Goal: Task Accomplishment & Management: Complete application form

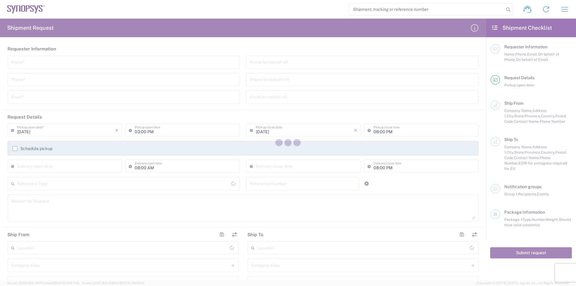
type input "United States"
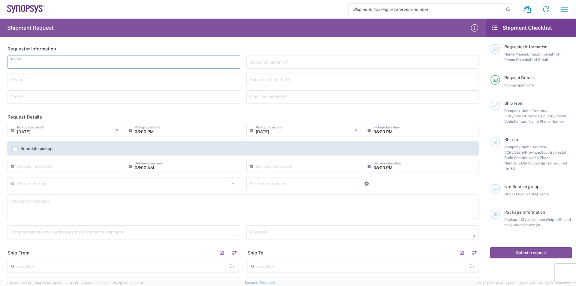
click at [74, 61] on input "text" at bounding box center [123, 61] width 225 height 10
type input "CRYSTAL RAMIREZ"
type input "8585123618"
type input "CRAMIREZ@QPTECHNOLOGIES.COM"
click at [258, 61] on input "text" at bounding box center [362, 61] width 225 height 10
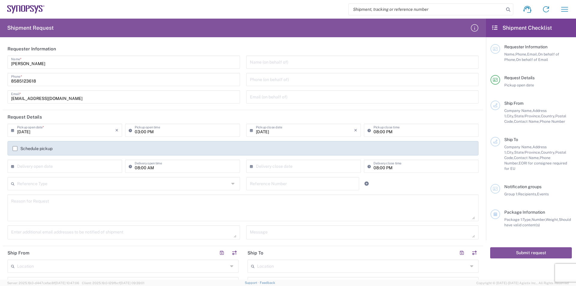
click at [285, 61] on input "text" at bounding box center [362, 61] width 225 height 10
paste input "Narciso Neves"
type input "Narciso Neves"
click at [285, 92] on input "text" at bounding box center [362, 96] width 225 height 10
paste input "Narciso.Neves@synopsys.com>"
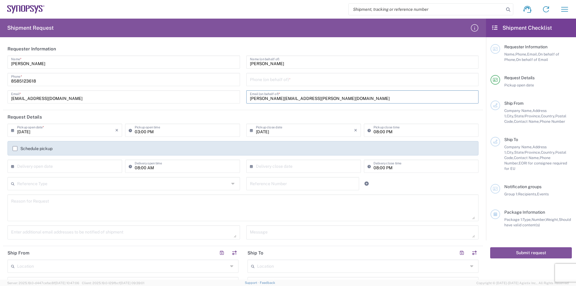
type input "Narciso.Neves@synopsys.com"
click at [285, 78] on input "tel" at bounding box center [362, 79] width 225 height 10
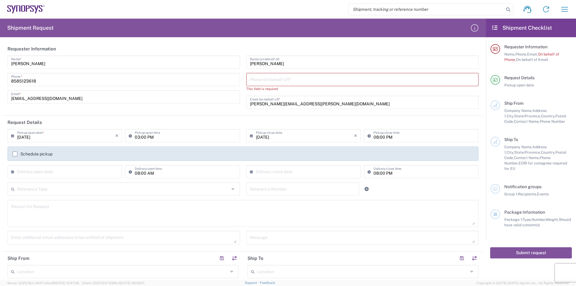
click at [285, 82] on input "tel" at bounding box center [362, 79] width 225 height 10
paste input "(351) 211 251 029"
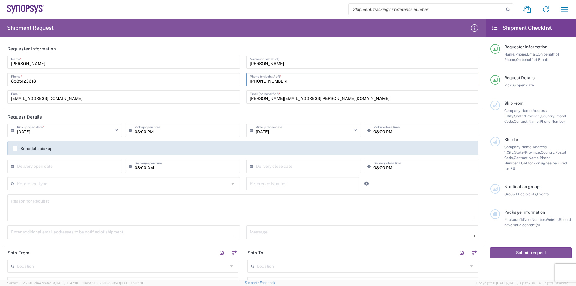
type input "(351) 211 251 029"
click at [285, 134] on input "08:00 PM" at bounding box center [423, 129] width 101 height 10
click at [285, 129] on input "08:00 PM" at bounding box center [423, 129] width 101 height 10
click at [285, 131] on input "08:00 PM" at bounding box center [423, 129] width 101 height 10
type input "03:00 PM"
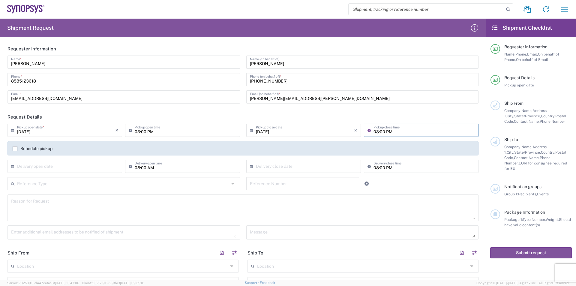
click at [137, 131] on input "03:00 PM" at bounding box center [185, 129] width 101 height 10
click at [148, 131] on input "08:00 PM" at bounding box center [185, 129] width 101 height 10
type input "08:00 AM"
click at [285, 166] on input "08:00 PM" at bounding box center [423, 165] width 101 height 10
type input "04:00 PM"
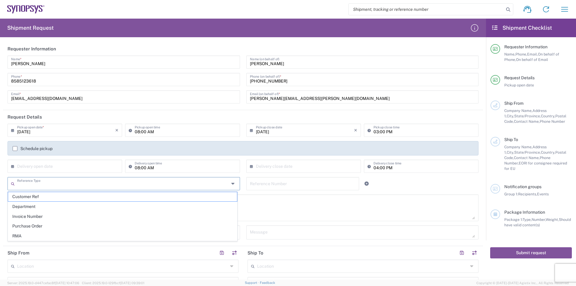
click at [64, 181] on input "text" at bounding box center [123, 183] width 212 height 10
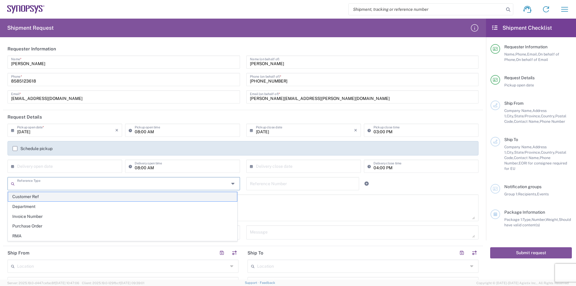
click at [46, 198] on span "Customer Ref" at bounding box center [122, 196] width 229 height 9
type input "Customer Ref"
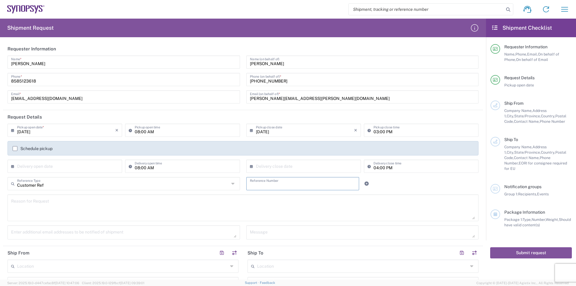
click at [258, 185] on input "text" at bounding box center [303, 183] width 106 height 10
type input "1"
click at [285, 158] on div "Schedule pickup" at bounding box center [242, 150] width 477 height 19
click at [280, 180] on input "text" at bounding box center [303, 183] width 106 height 10
type input "PACK 919"
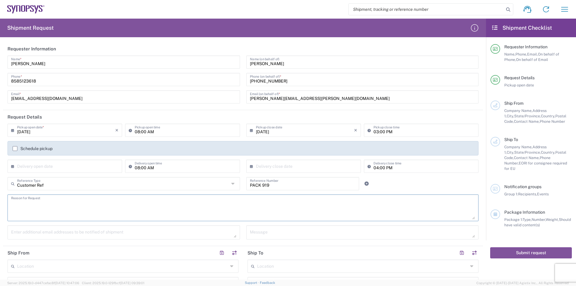
click at [99, 210] on textarea at bounding box center [242, 207] width 463 height 23
type textarea "T"
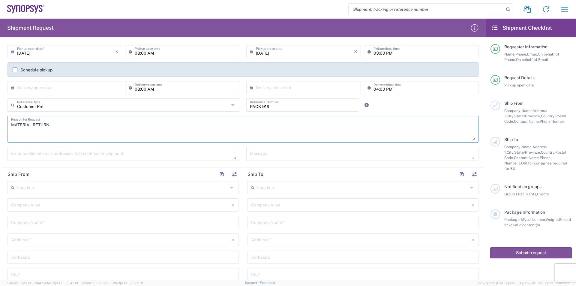
scroll to position [83, 0]
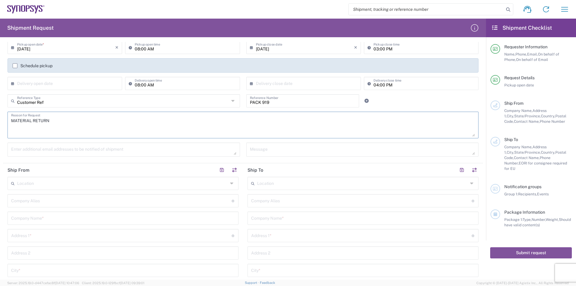
type textarea "MATERIAL RETURN"
click at [47, 149] on textarea at bounding box center [123, 149] width 225 height 10
click at [31, 184] on input "text" at bounding box center [122, 182] width 211 height 10
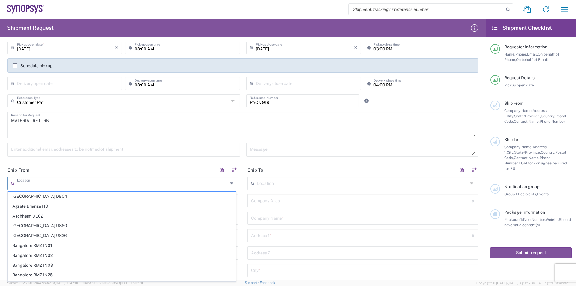
click at [44, 169] on header "Ship From" at bounding box center [123, 169] width 240 height 13
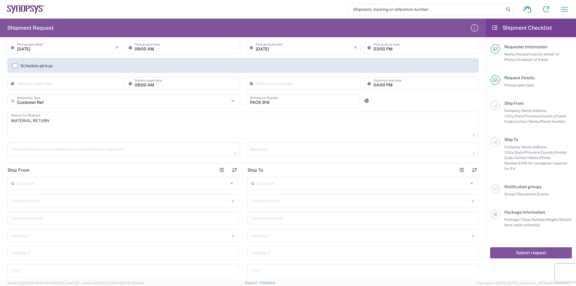
click at [21, 200] on input "text" at bounding box center [121, 200] width 220 height 10
type input "QP TECHNOLOGIES"
click at [28, 217] on input "text" at bounding box center [123, 217] width 224 height 10
paste input "QP TECHNOLOGIES"
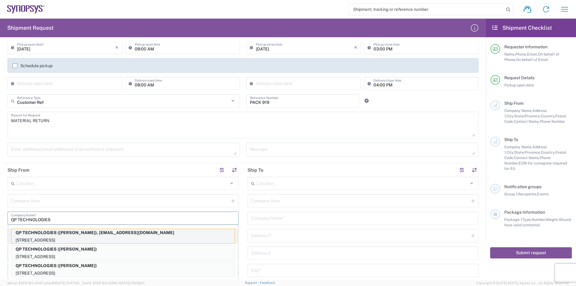
type input "QP TECHNOLOGIES"
click at [92, 234] on p "QP TECHNOLOGIES (CRYSTAL RAMIREZ), cramirez@qptechnologies.com" at bounding box center [122, 232] width 223 height 7
type input "2063 WINERIDGE PLACE"
type input "ESCONDIDO"
type input "California"
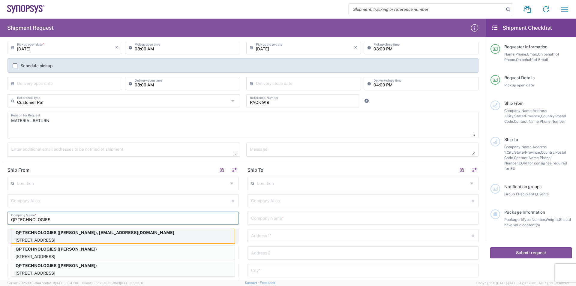
type input "92029"
type input "CRYSTAL RAMIREZ"
type input "8585213618"
type input "cramirez@qptechnologies.com"
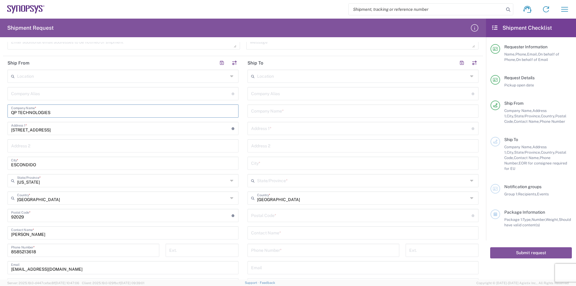
scroll to position [183, 0]
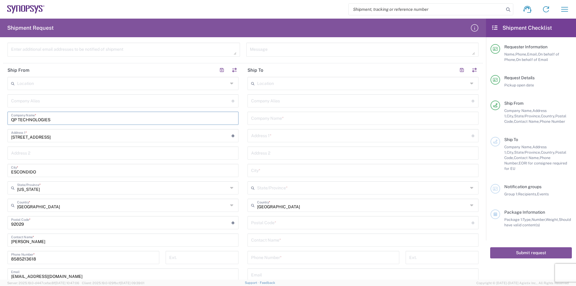
click at [271, 118] on input "text" at bounding box center [363, 117] width 224 height 10
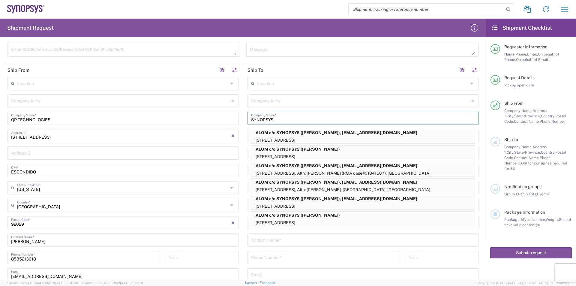
type input "SYNOPSYS"
click at [243, 104] on main "Location Aachen DE04 Agrate Brianza IT01 Aschheim DE02 Atlanta US60 Austin US26…" at bounding box center [363, 198] width 240 height 242
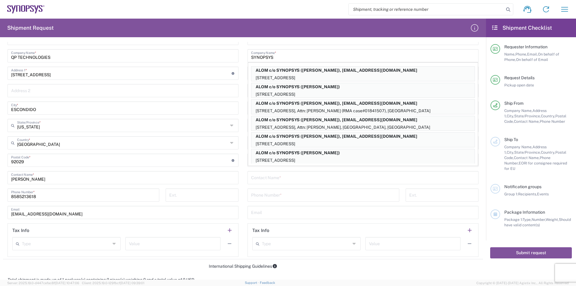
scroll to position [252, 0]
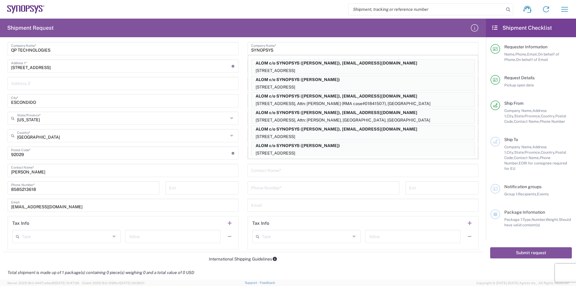
click at [285, 172] on input "text" at bounding box center [363, 170] width 224 height 10
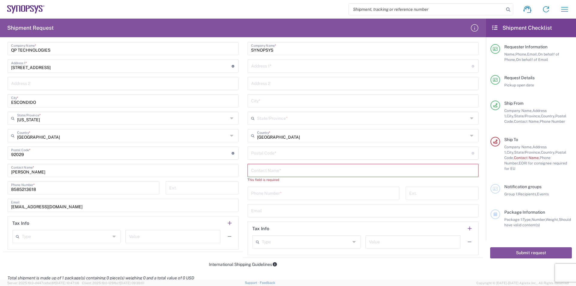
click at [179, 234] on div "Total shipment is made up of 1 package(s) containing 0 piece(s) weighing 0 and …" at bounding box center [243, 277] width 486 height 13
click at [285, 170] on input "text" at bounding box center [363, 170] width 224 height 10
paste input "Elly Chang"
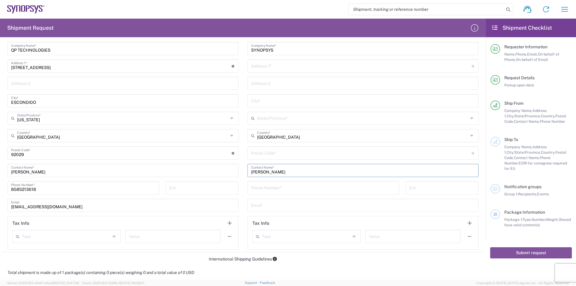
type input "Elly Chang"
click at [285, 85] on input "text" at bounding box center [363, 83] width 224 height 10
click at [285, 67] on input "text" at bounding box center [361, 65] width 220 height 10
paste input "2025 NE Cornelius Pass Road, Bldg A"
type input "2025 NE Cornelius Pass Road"
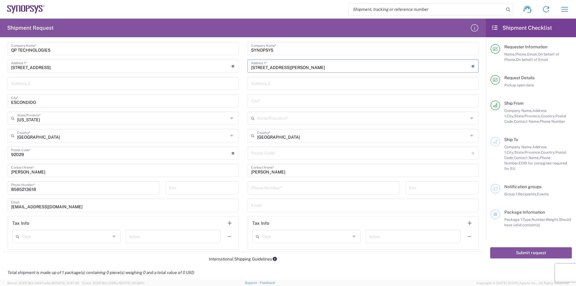
click at [278, 80] on input "text" at bounding box center [363, 83] width 224 height 10
paste input "Bldg A"
type input "Bldg A"
click at [258, 102] on input "text" at bounding box center [363, 100] width 224 height 10
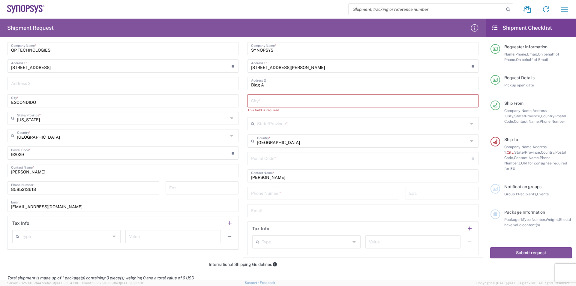
click at [285, 101] on input "text" at bounding box center [363, 100] width 224 height 10
paste input "Hillsboro"
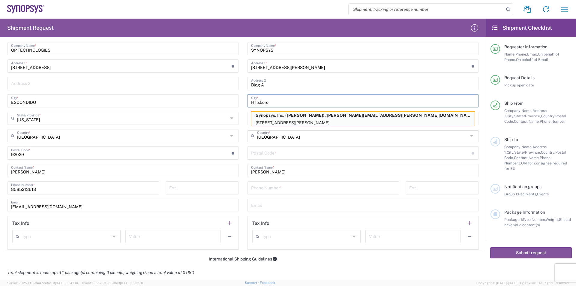
type input "Hillsboro"
click at [240, 124] on main "Location Aachen DE04 Agrate Brianza IT01 Aschheim DE02 Atlanta US60 Austin US26…" at bounding box center [123, 128] width 240 height 242
click at [258, 154] on input "undefined" at bounding box center [361, 152] width 220 height 10
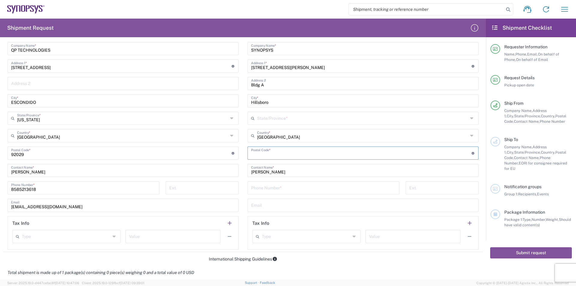
click at [259, 119] on input "text" at bounding box center [362, 117] width 211 height 10
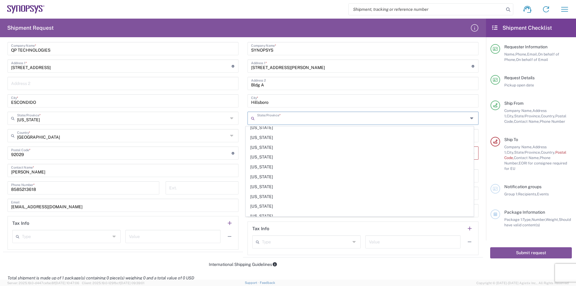
scroll to position [342, 0]
click at [275, 183] on span "Oregon" at bounding box center [360, 182] width 228 height 9
type input "Oregon"
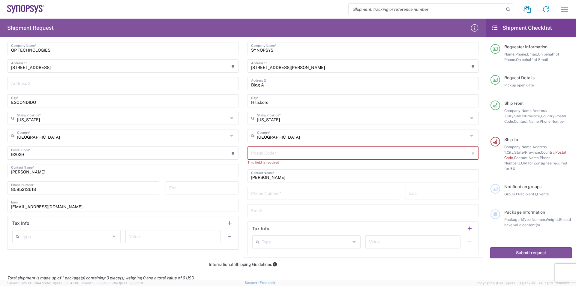
click at [285, 150] on input "undefined" at bounding box center [361, 152] width 220 height 10
paste input "97124"
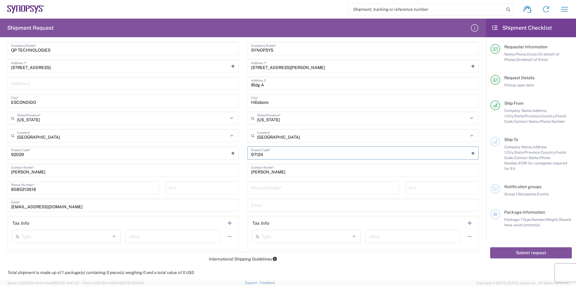
type input "97124"
click at [280, 189] on input "tel" at bounding box center [323, 187] width 144 height 10
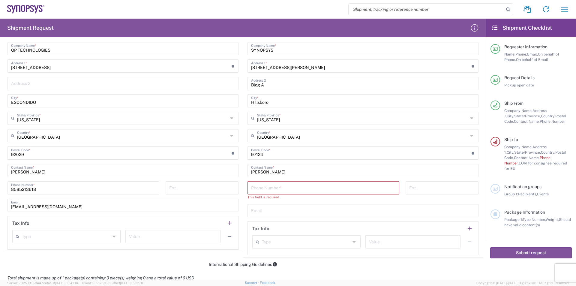
click at [285, 185] on input "tel" at bounding box center [323, 187] width 144 height 10
paste input "(503) 547-6203"
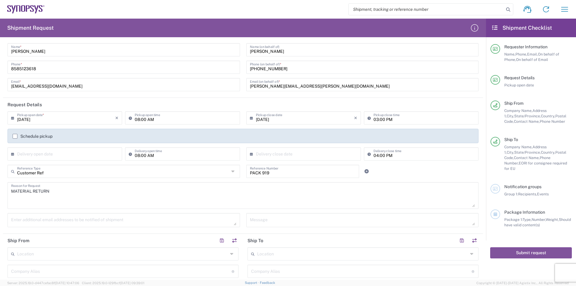
scroll to position [0, 0]
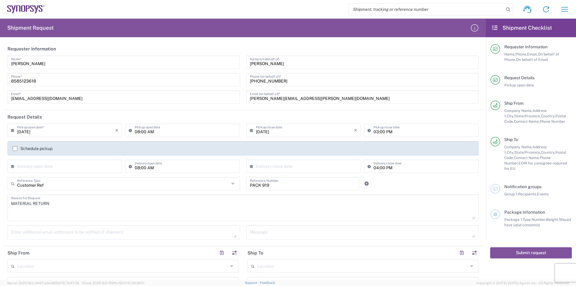
type input "(503) 547-6203"
click at [285, 98] on input "Narciso.Neves@synopsys.com" at bounding box center [362, 96] width 225 height 10
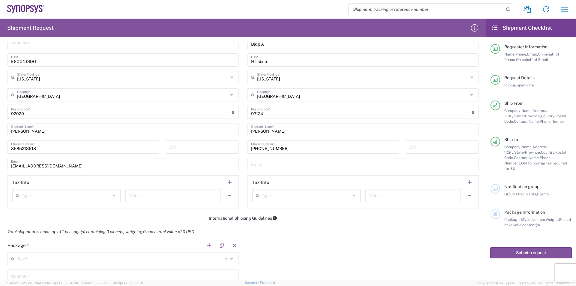
scroll to position [303, 0]
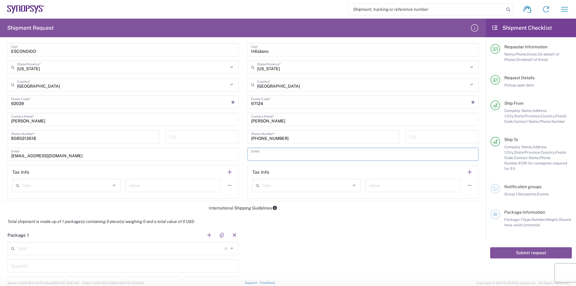
click at [266, 154] on input "text" at bounding box center [363, 153] width 224 height 10
paste input "Narciso.Neves@synopsys.com"
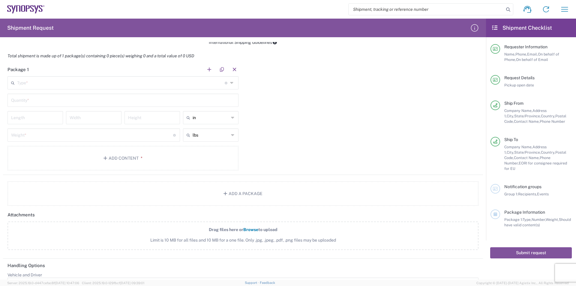
scroll to position [505, 0]
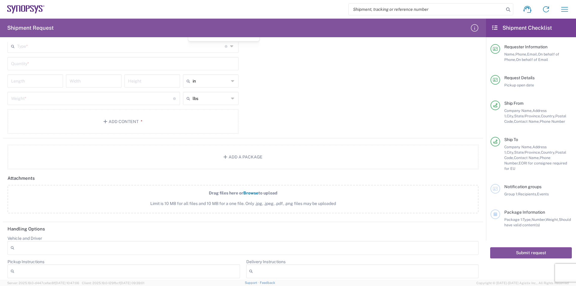
type input "Narciso.Neves@synopsys.com"
click at [230, 46] on icon at bounding box center [232, 46] width 5 height 10
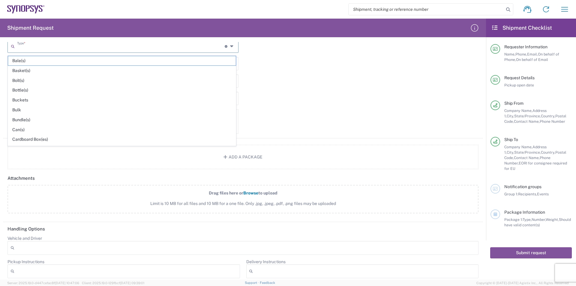
scroll to position [504, 0]
click at [49, 140] on span "Cardboard Box(es)" at bounding box center [122, 139] width 228 height 9
type input "Cardboard Box(es)"
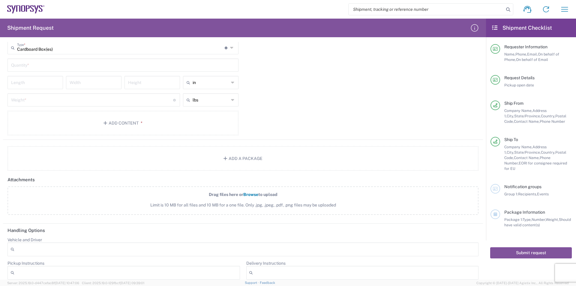
click at [103, 64] on input "text" at bounding box center [123, 64] width 224 height 10
type input "1"
click at [41, 83] on input "number" at bounding box center [35, 82] width 48 height 10
type input "11"
type input "8"
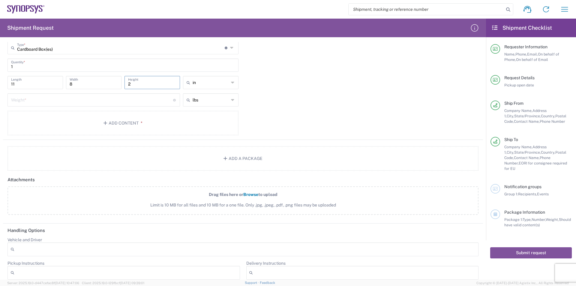
type input "2"
click at [19, 102] on input "number" at bounding box center [92, 99] width 162 height 10
type input "2"
type input "3"
click at [162, 123] on button "Add Content *" at bounding box center [122, 123] width 231 height 25
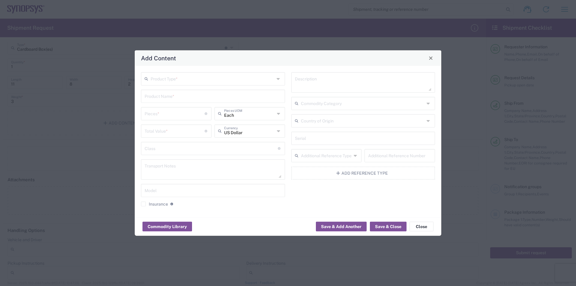
click at [60, 234] on div "Add Content Product Type * Product Name * Pieces * Number of pieces inside all …" at bounding box center [288, 143] width 576 height 286
click at [279, 79] on icon at bounding box center [278, 79] width 5 height 10
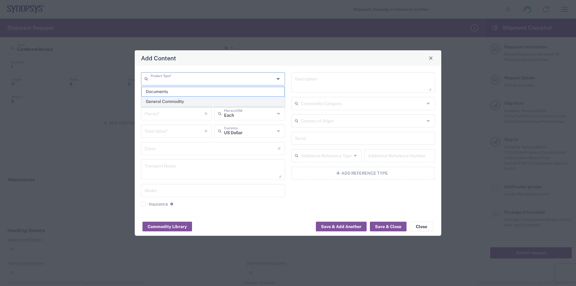
click at [164, 102] on span "General Commodity" at bounding box center [212, 101] width 143 height 9
type input "General Commodity"
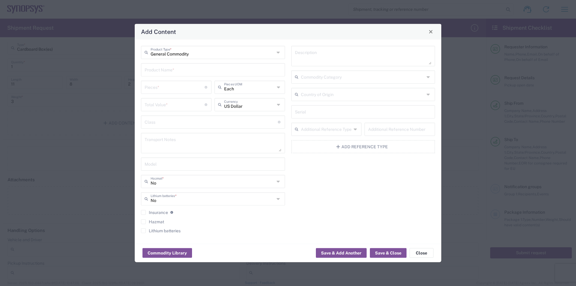
click at [161, 68] on input "text" at bounding box center [212, 69] width 137 height 10
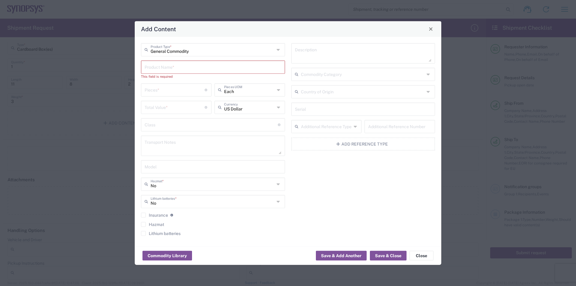
click at [285, 162] on div "Description Commodity Category Country of Origin Serial Additional Reference Ty…" at bounding box center [363, 141] width 150 height 197
click at [160, 67] on input "text" at bounding box center [212, 66] width 137 height 10
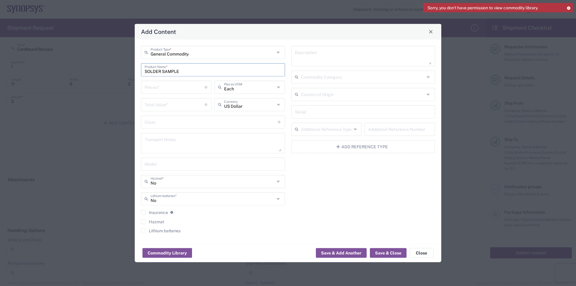
type input "SOLDER SAMPLE"
click at [156, 88] on input "number" at bounding box center [174, 86] width 60 height 10
type input "1"
click at [159, 103] on input "number" at bounding box center [174, 104] width 60 height 10
type input "5"
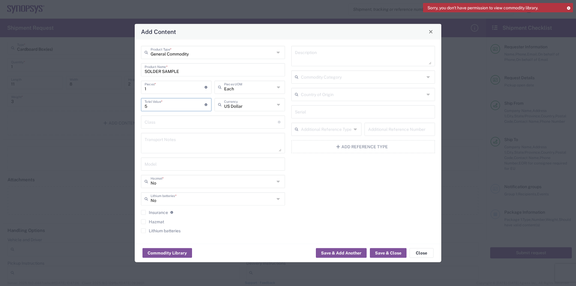
click at [165, 123] on input "text" at bounding box center [210, 121] width 133 height 10
click at [285, 192] on div "Description Commodity Category Country of Origin Serial Additional Reference Ty…" at bounding box center [363, 141] width 150 height 191
click at [285, 234] on button "Save & Close" at bounding box center [388, 253] width 37 height 10
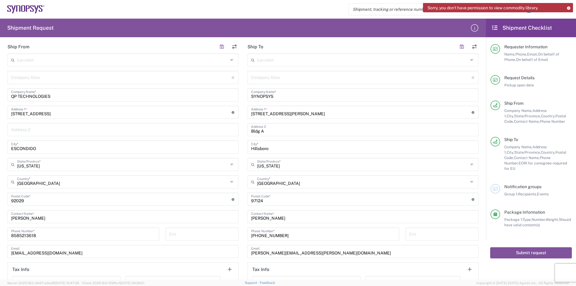
scroll to position [195, 0]
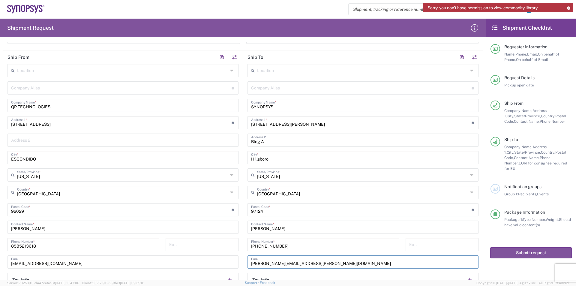
click at [284, 234] on input "Narciso.Neves@synopsys.com" at bounding box center [363, 261] width 224 height 10
click at [285, 234] on button "Submit request" at bounding box center [531, 252] width 82 height 11
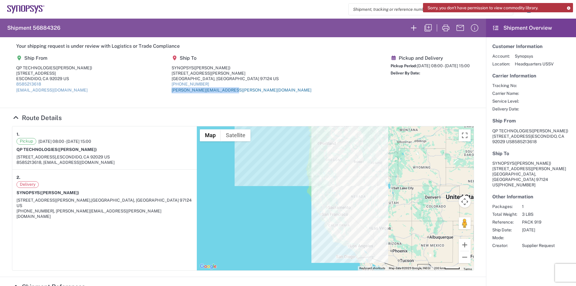
drag, startPoint x: 255, startPoint y: 89, endPoint x: 196, endPoint y: 91, distance: 59.4
click at [196, 91] on div "narciso.neves@synopsys.com" at bounding box center [241, 90] width 140 height 6
copy link "narciso.neves@synopsys.com"
